Goal: Task Accomplishment & Management: Manage account settings

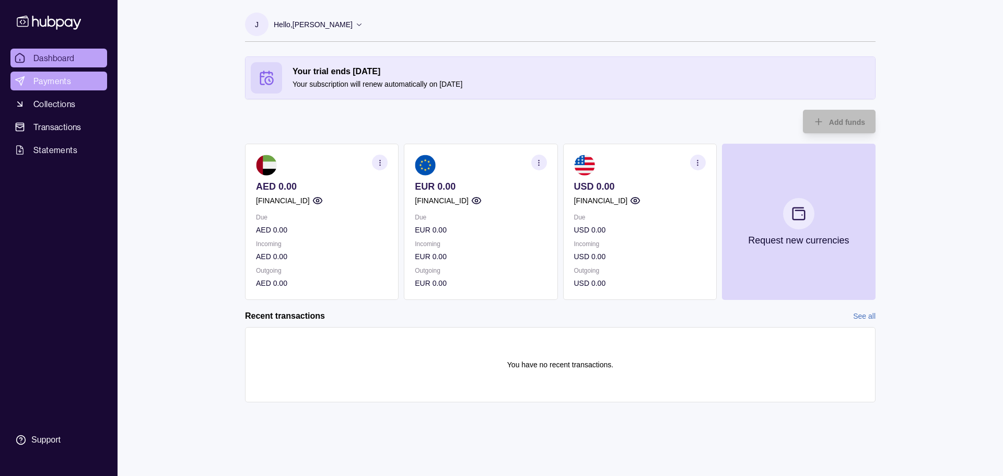
click at [51, 80] on span "Payments" at bounding box center [52, 81] width 38 height 13
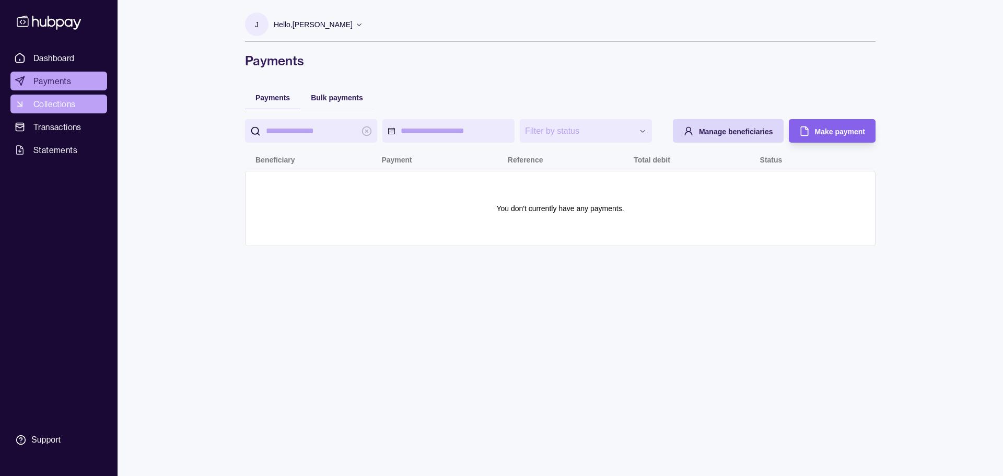
click at [52, 101] on span "Collections" at bounding box center [54, 104] width 42 height 13
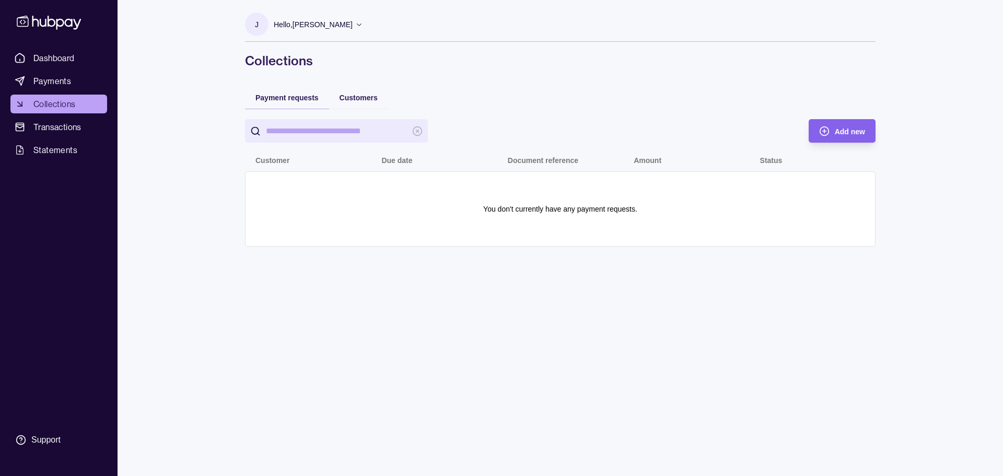
click at [49, 17] on icon at bounding box center [49, 22] width 69 height 19
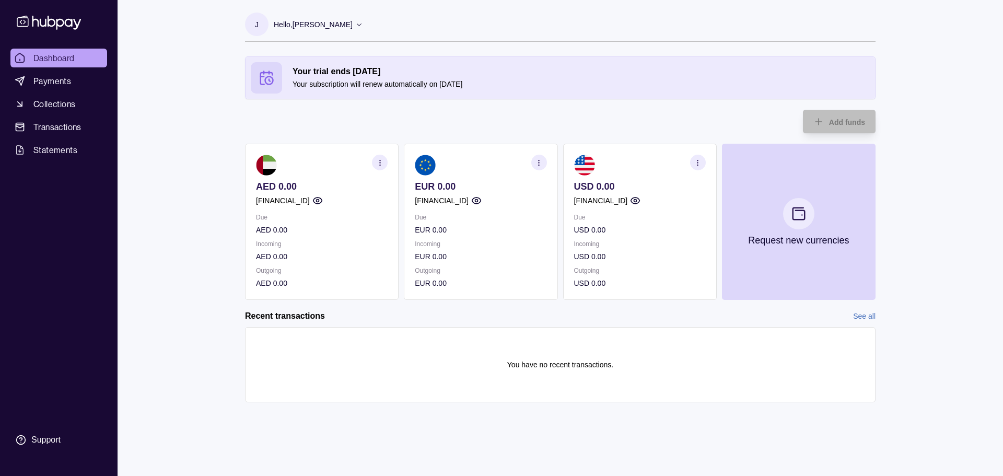
click at [322, 32] on div "Hello, [PERSON_NAME]" at bounding box center [318, 25] width 89 height 22
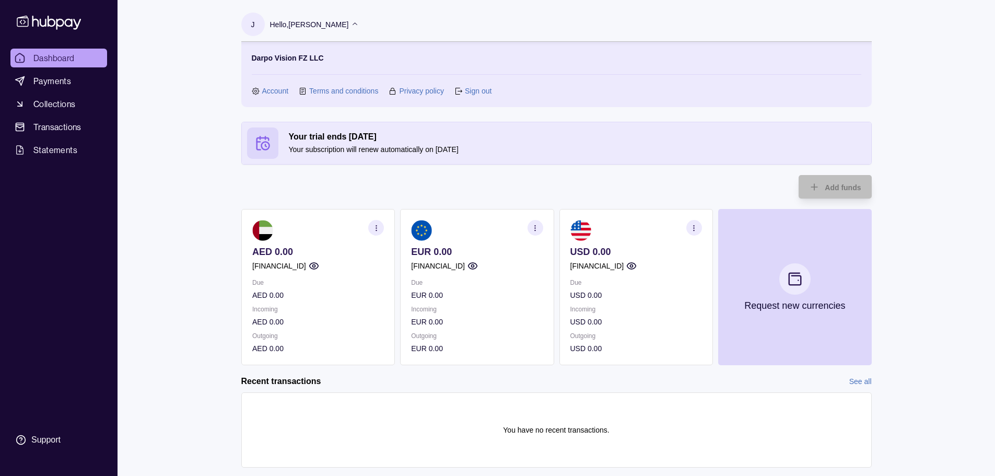
click at [485, 89] on link "Sign out" at bounding box center [478, 90] width 27 height 11
